Goal: Information Seeking & Learning: Learn about a topic

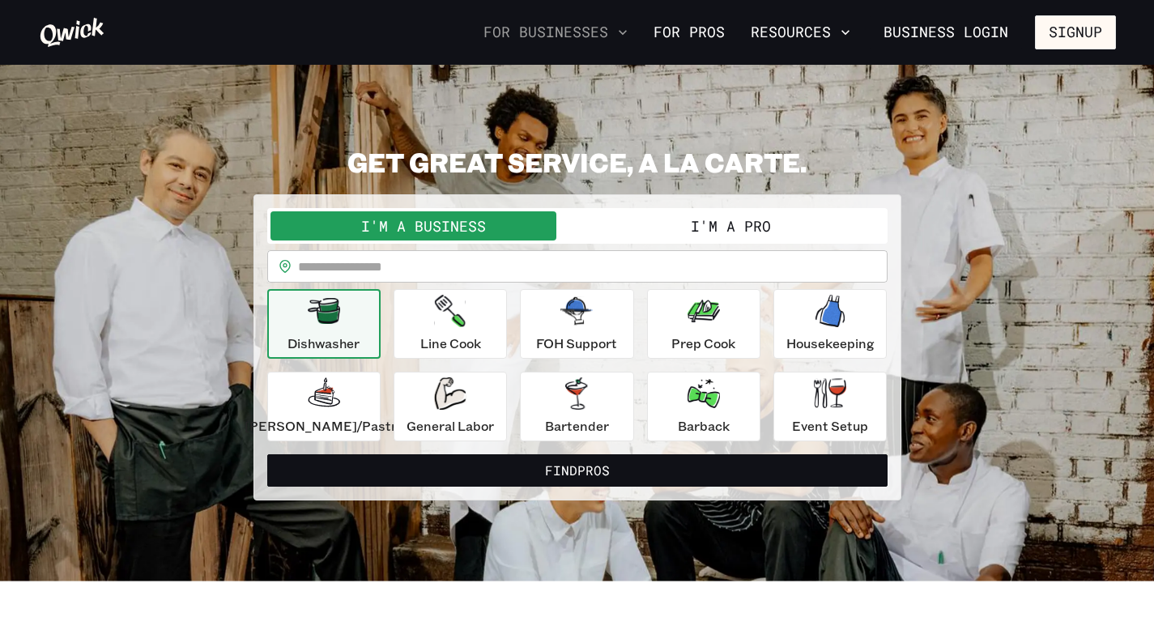
click at [606, 32] on button "For Businesses" at bounding box center [555, 33] width 157 height 28
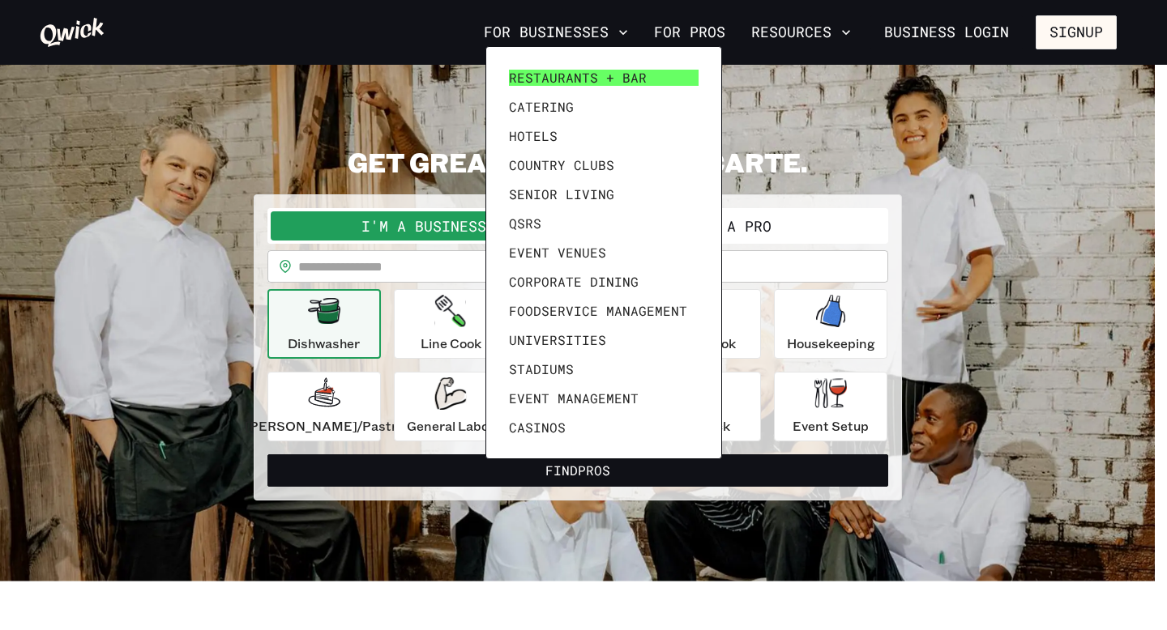
click at [592, 72] on span "Restaurants + Bar" at bounding box center [578, 78] width 138 height 16
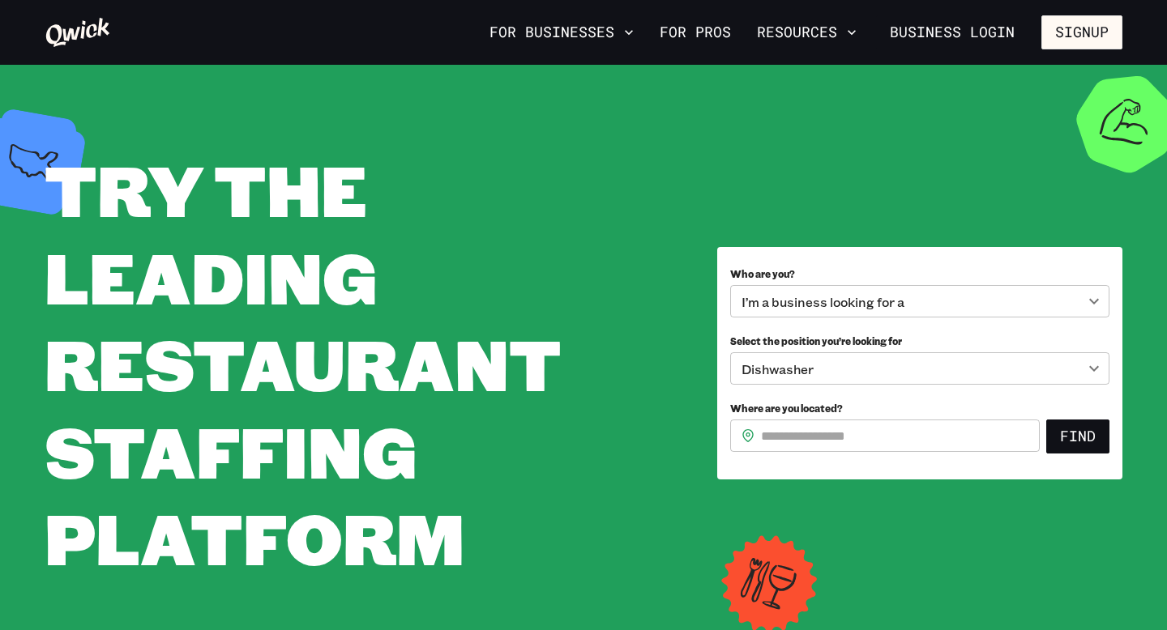
click at [849, 374] on body "**********" at bounding box center [583, 315] width 1167 height 630
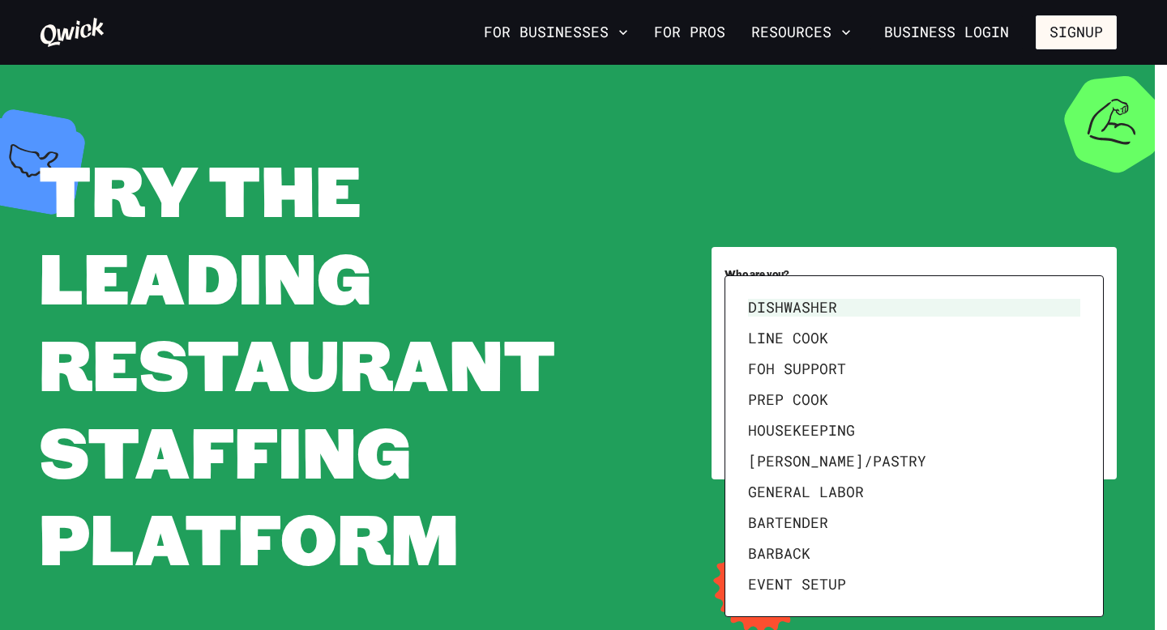
click at [676, 519] on div at bounding box center [583, 315] width 1167 height 630
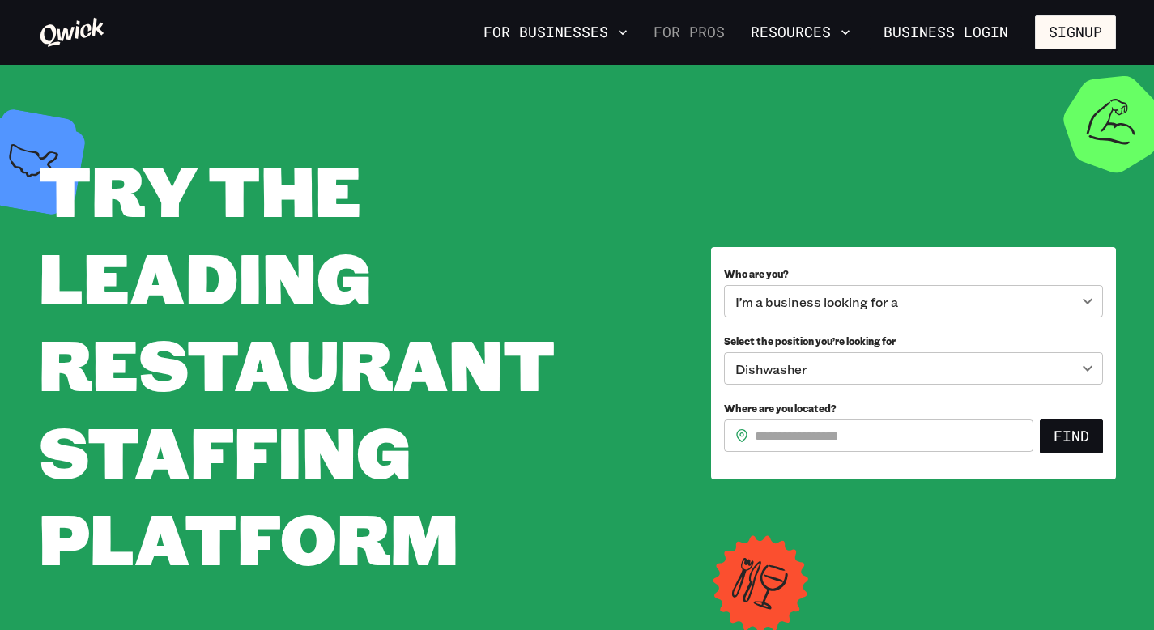
click at [702, 39] on link "For Pros" at bounding box center [689, 33] width 84 height 28
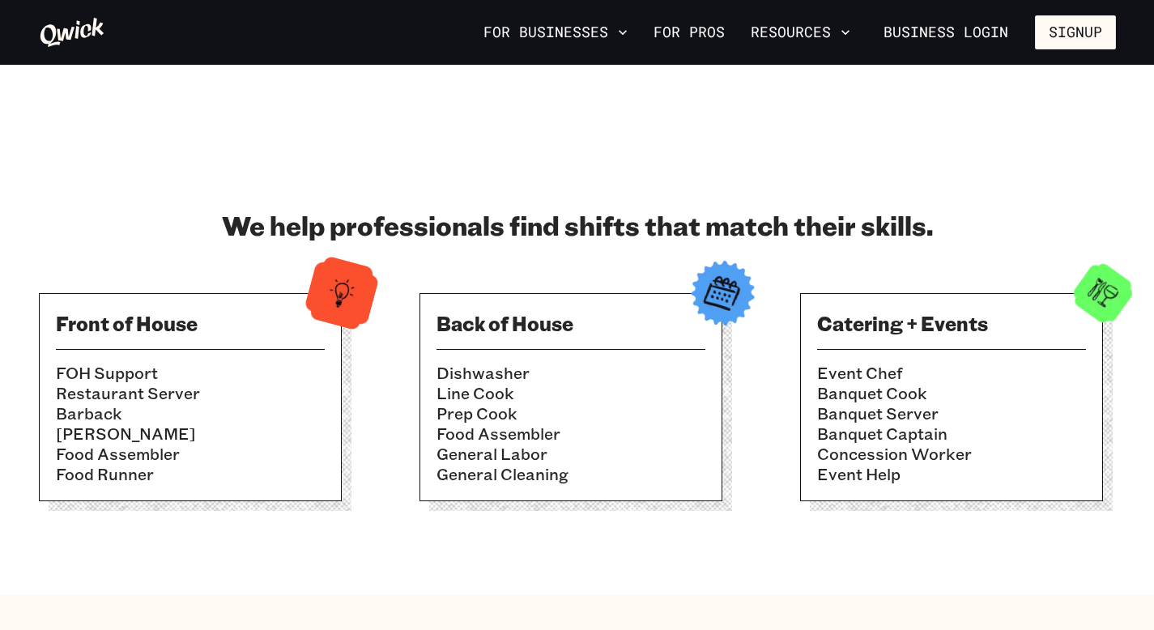
scroll to position [395, 0]
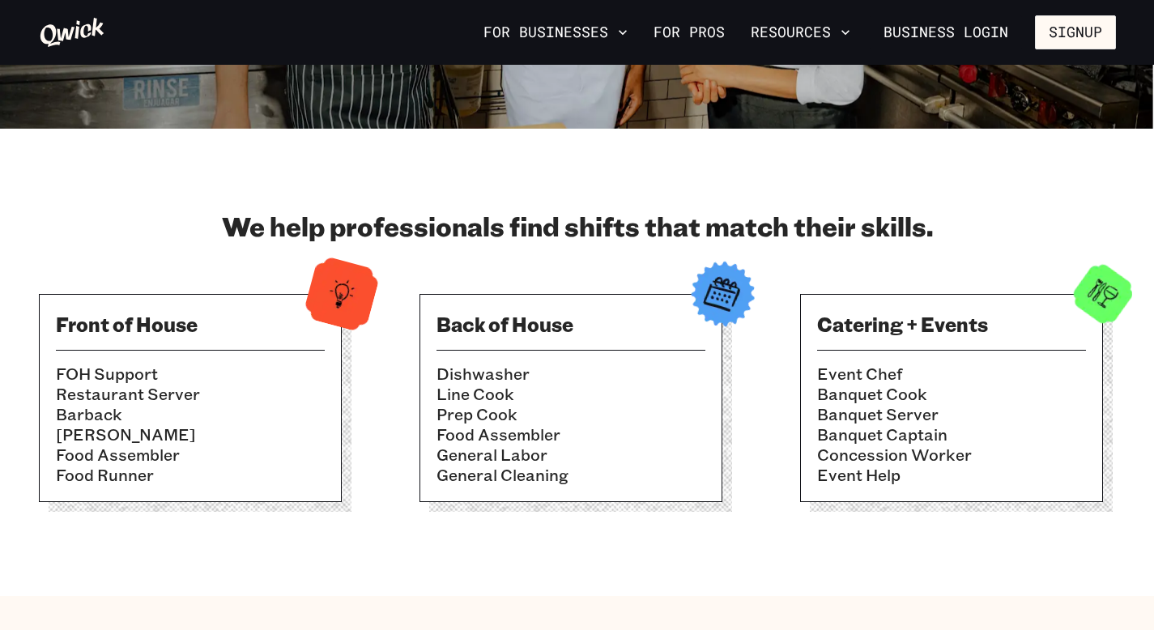
click at [1019, 364] on li "Event Chef" at bounding box center [951, 374] width 269 height 20
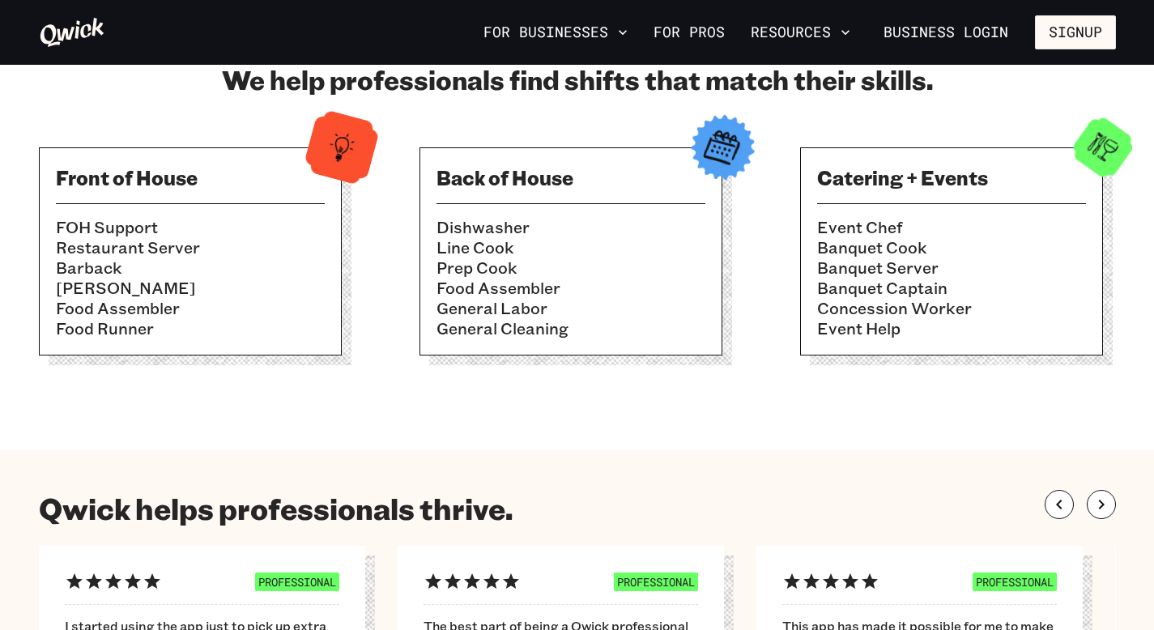
scroll to position [0, 0]
